Goal: Navigation & Orientation: Find specific page/section

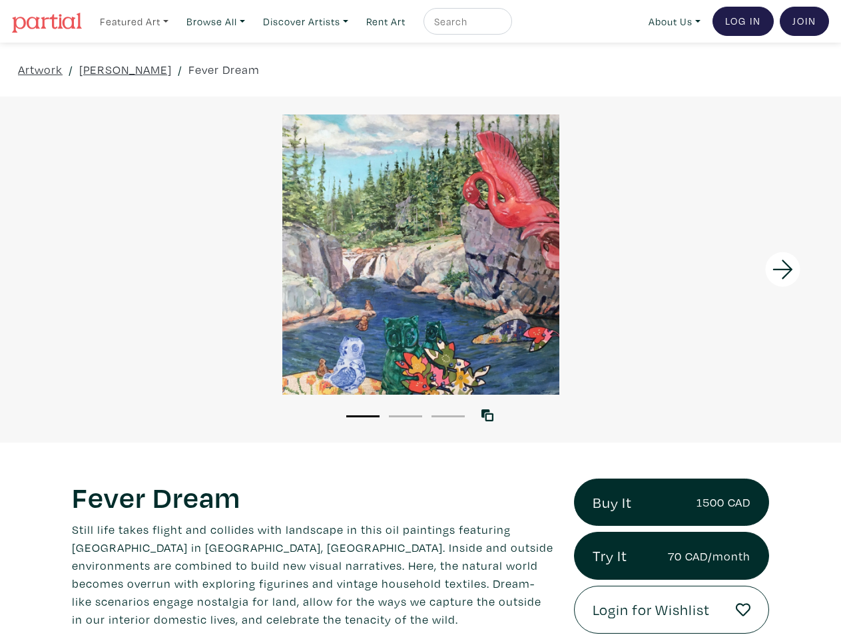
click at [135, 21] on link "Featured Art" at bounding box center [134, 21] width 81 height 27
click at [175, 21] on link "Browse All" at bounding box center [134, 21] width 81 height 27
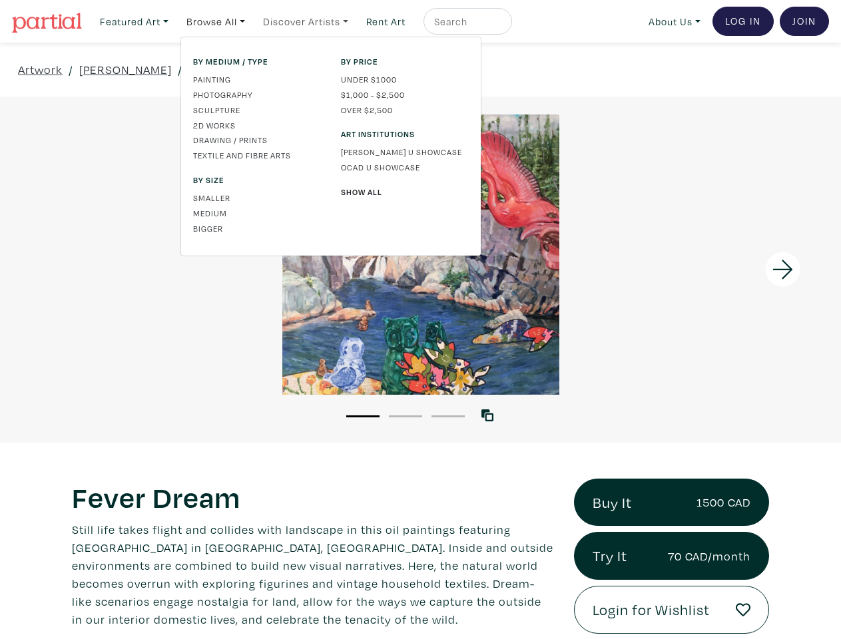
click at [175, 21] on link "Discover Artists" at bounding box center [134, 21] width 81 height 27
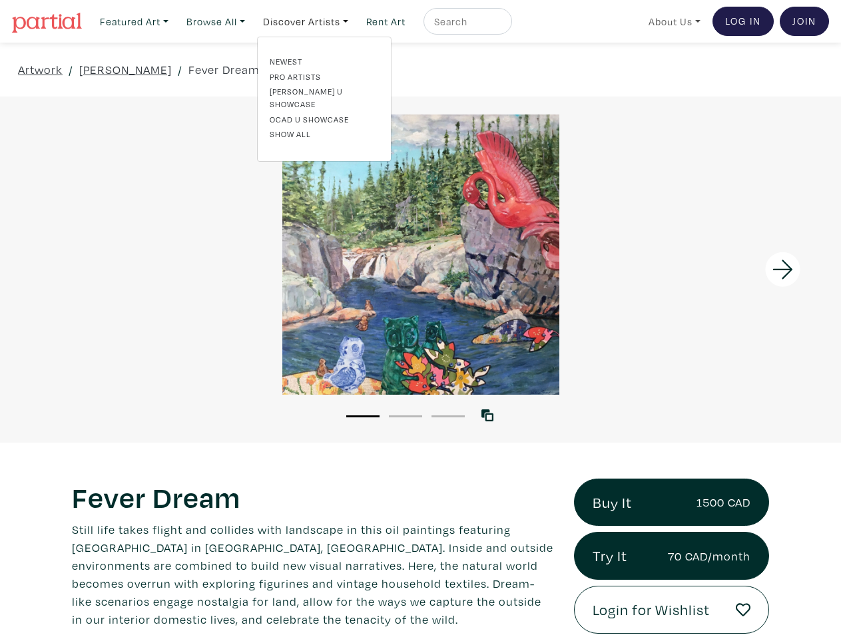
click at [672, 21] on link "About Us" at bounding box center [675, 21] width 64 height 27
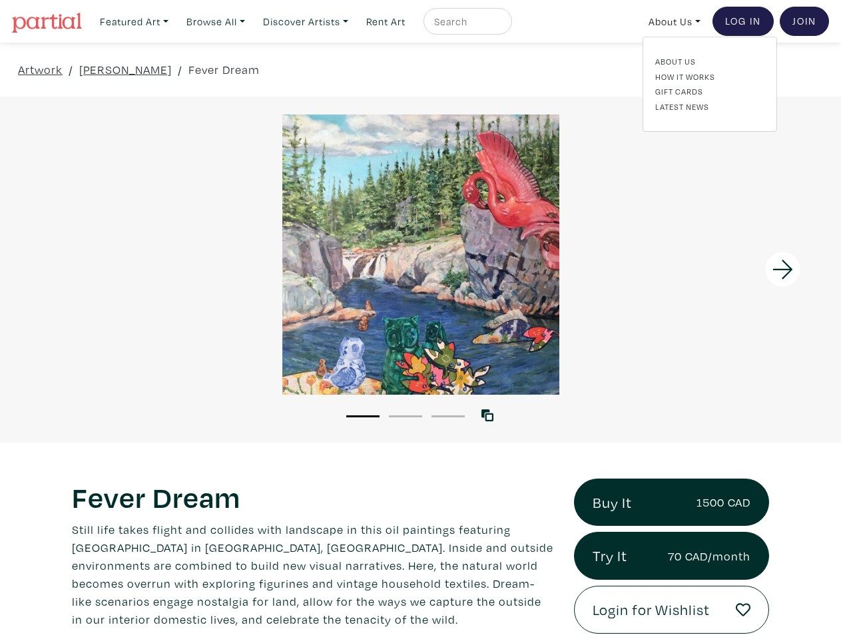
click at [736, 270] on div at bounding box center [736, 270] width 210 height 346
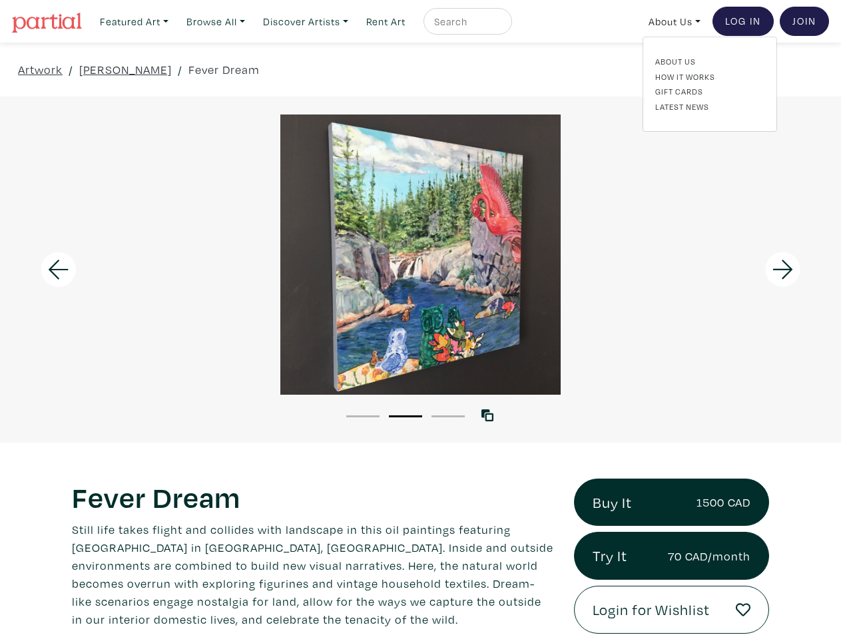
click at [363, 416] on button "1" at bounding box center [362, 417] width 33 height 2
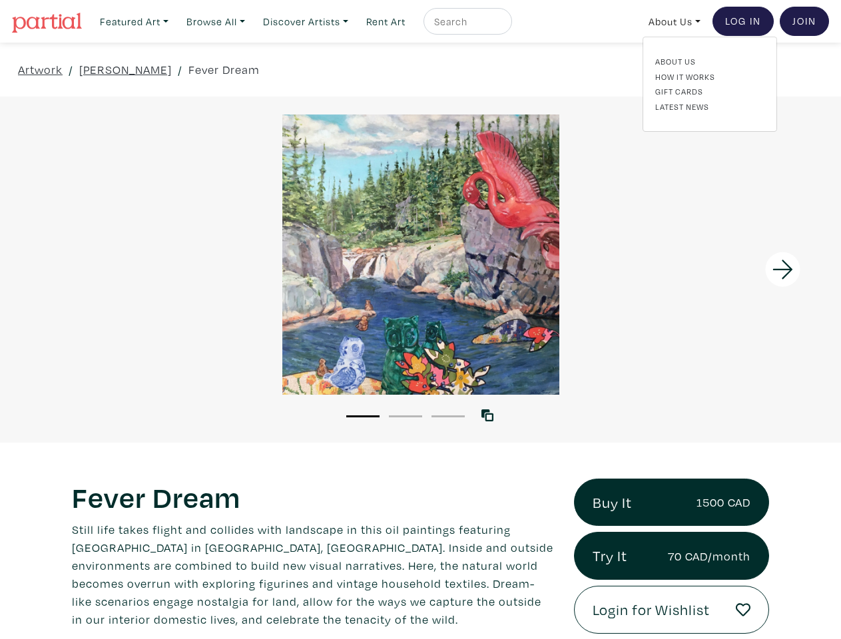
click at [406, 416] on button "2" at bounding box center [405, 417] width 33 height 2
click at [448, 416] on button "3" at bounding box center [448, 417] width 33 height 2
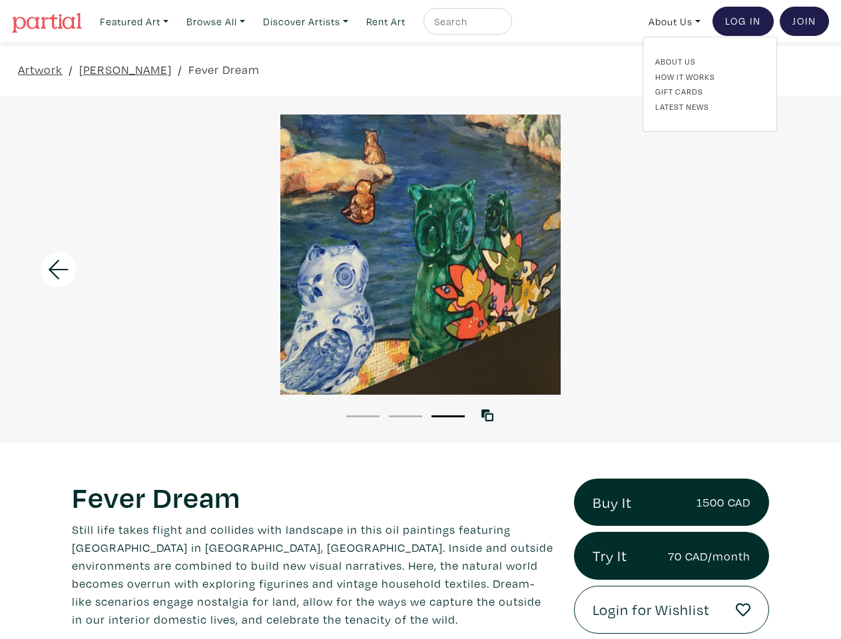
click at [490, 416] on icon at bounding box center [488, 416] width 12 height 12
